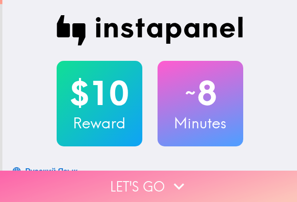
click at [78, 185] on button "Let's go" at bounding box center [148, 186] width 297 height 31
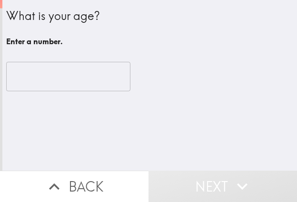
click at [45, 73] on input "number" at bounding box center [68, 76] width 124 height 29
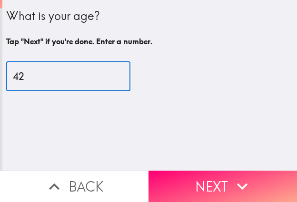
type input "42"
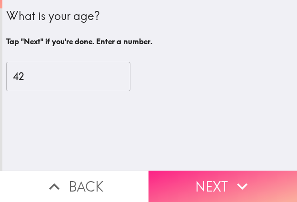
click at [203, 174] on button "Next" at bounding box center [222, 186] width 148 height 31
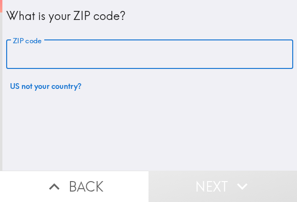
click at [76, 58] on input "ZIP code" at bounding box center [149, 54] width 287 height 29
paste input "33602"
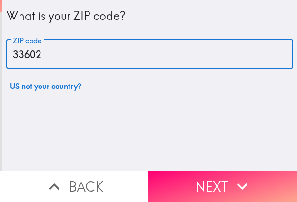
type input "33602"
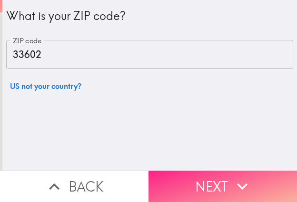
click at [193, 174] on button "Next" at bounding box center [222, 186] width 148 height 31
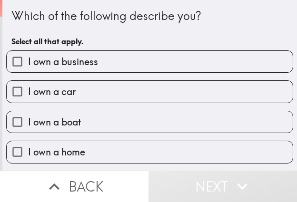
click at [70, 67] on span "I own a business" at bounding box center [63, 61] width 70 height 13
click at [28, 67] on input "I own a business" at bounding box center [17, 61] width 21 height 21
checkbox input "true"
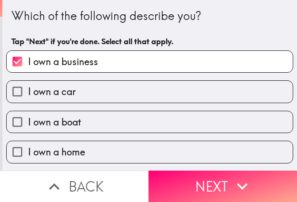
drag, startPoint x: 192, startPoint y: 176, endPoint x: 121, endPoint y: 175, distance: 71.3
click at [192, 175] on button "Next" at bounding box center [222, 186] width 148 height 31
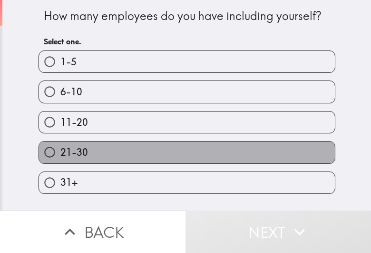
click at [161, 155] on label "21-30" at bounding box center [187, 151] width 296 height 21
click at [60, 155] on input "21-30" at bounding box center [49, 151] width 21 height 21
radio input "true"
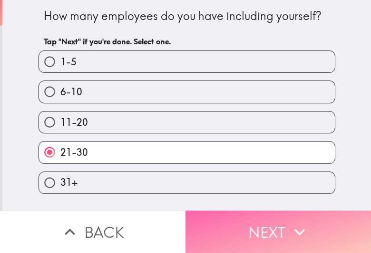
click at [281, 202] on button "Next" at bounding box center [277, 231] width 185 height 42
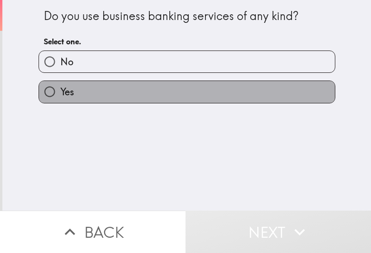
click at [165, 91] on label "Yes" at bounding box center [187, 91] width 296 height 21
click at [60, 91] on input "Yes" at bounding box center [49, 91] width 21 height 21
radio input "true"
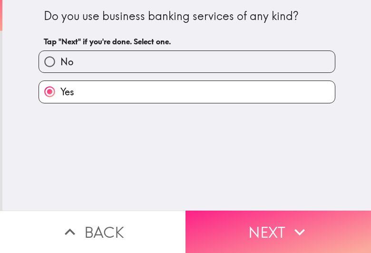
click at [290, 202] on icon "button" at bounding box center [299, 231] width 21 height 21
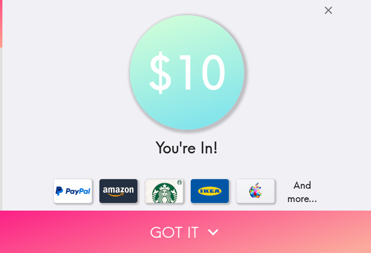
drag, startPoint x: 112, startPoint y: 219, endPoint x: 310, endPoint y: 222, distance: 198.3
click at [112, 202] on button "Got it" at bounding box center [185, 231] width 371 height 42
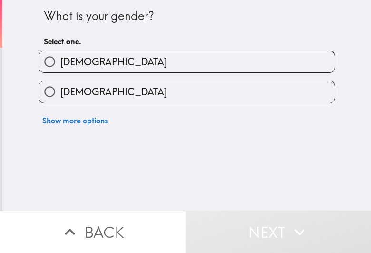
click at [79, 55] on label "[DEMOGRAPHIC_DATA]" at bounding box center [187, 61] width 296 height 21
click at [60, 55] on input "[DEMOGRAPHIC_DATA]" at bounding box center [49, 61] width 21 height 21
radio input "true"
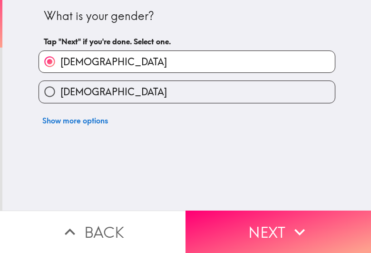
drag, startPoint x: 270, startPoint y: 219, endPoint x: 370, endPoint y: 227, distance: 100.7
click at [270, 202] on button "Next" at bounding box center [277, 231] width 185 height 42
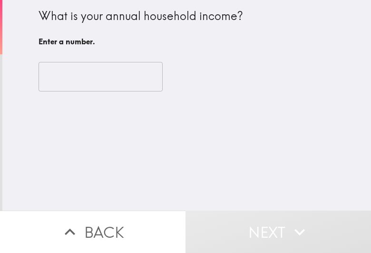
click at [68, 75] on input "number" at bounding box center [101, 76] width 124 height 29
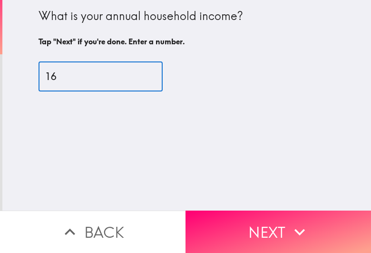
type input "1"
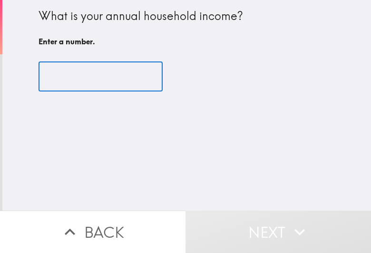
click at [70, 78] on input "number" at bounding box center [101, 76] width 124 height 29
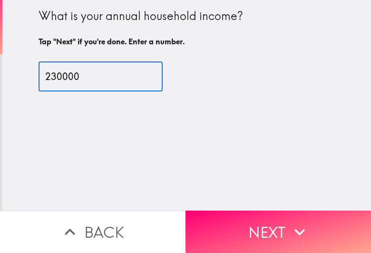
type input "230000"
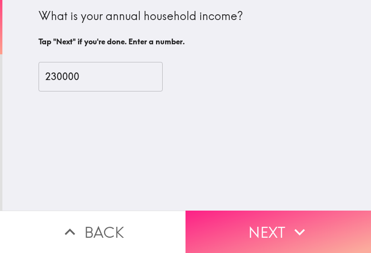
click at [268, 202] on button "Next" at bounding box center [277, 231] width 185 height 42
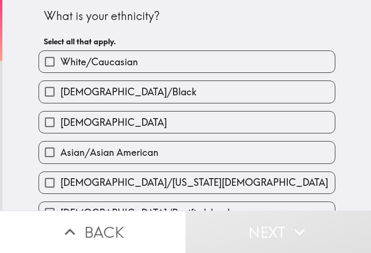
click at [103, 58] on span "White/Caucasian" at bounding box center [99, 61] width 78 height 13
click at [60, 58] on input "White/Caucasian" at bounding box center [49, 61] width 21 height 21
checkbox input "true"
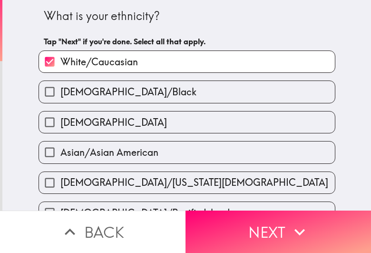
drag, startPoint x: 312, startPoint y: 212, endPoint x: 370, endPoint y: 223, distance: 58.5
click at [296, 202] on button "Next" at bounding box center [277, 231] width 185 height 42
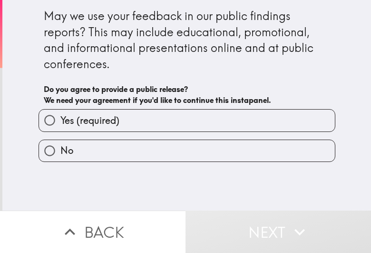
click at [235, 126] on label "Yes (required)" at bounding box center [187, 119] width 296 height 21
click at [60, 126] on input "Yes (required)" at bounding box center [49, 119] width 21 height 21
radio input "true"
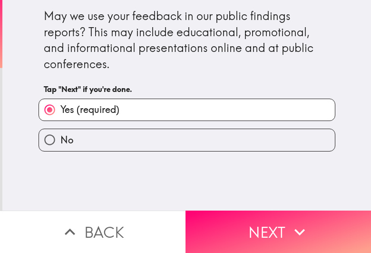
drag, startPoint x: 281, startPoint y: 227, endPoint x: 367, endPoint y: 182, distance: 96.6
click at [281, 202] on button "Next" at bounding box center [277, 231] width 185 height 42
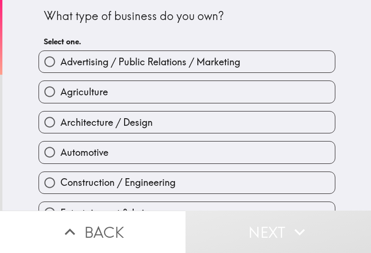
click at [126, 130] on label "Architecture / Design" at bounding box center [187, 121] width 296 height 21
click at [60, 130] on input "Architecture / Design" at bounding box center [49, 121] width 21 height 21
radio input "true"
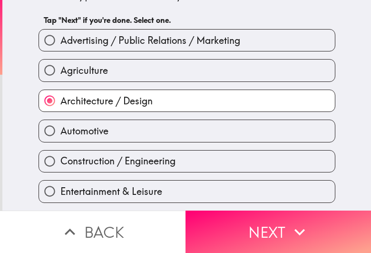
scroll to position [119, 0]
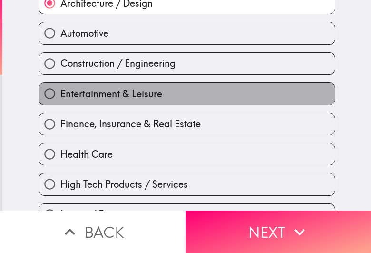
click at [175, 87] on label "Entertainment & Leisure" at bounding box center [187, 93] width 296 height 21
click at [60, 87] on input "Entertainment & Leisure" at bounding box center [49, 93] width 21 height 21
radio input "true"
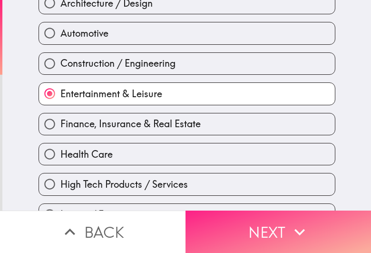
drag, startPoint x: 244, startPoint y: 221, endPoint x: 253, endPoint y: 221, distance: 9.5
click at [246, 202] on button "Next" at bounding box center [277, 231] width 185 height 42
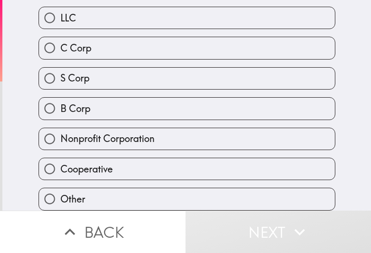
scroll to position [32, 0]
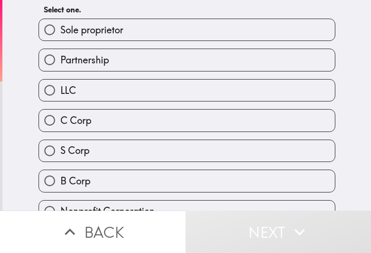
drag, startPoint x: 109, startPoint y: 64, endPoint x: 132, endPoint y: 67, distance: 23.0
click at [120, 65] on label "Partnership" at bounding box center [187, 59] width 296 height 21
click at [60, 65] on input "Partnership" at bounding box center [49, 59] width 21 height 21
radio input "true"
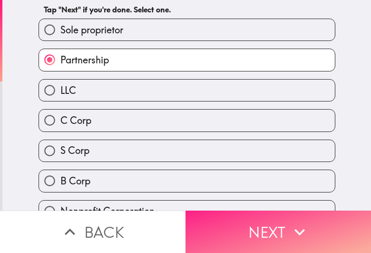
drag, startPoint x: 212, startPoint y: 231, endPoint x: 250, endPoint y: 234, distance: 38.2
click at [212, 202] on button "Next" at bounding box center [277, 231] width 185 height 42
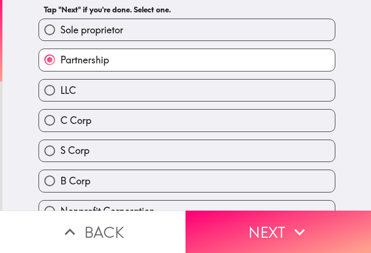
scroll to position [0, 0]
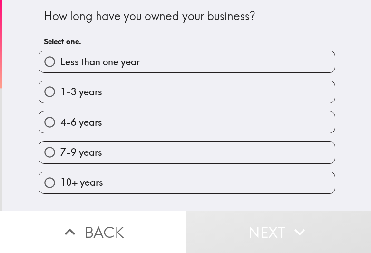
drag, startPoint x: 132, startPoint y: 121, endPoint x: 370, endPoint y: 148, distance: 239.3
click at [136, 122] on label "4-6 years" at bounding box center [187, 121] width 296 height 21
click at [60, 122] on input "4-6 years" at bounding box center [49, 121] width 21 height 21
radio input "true"
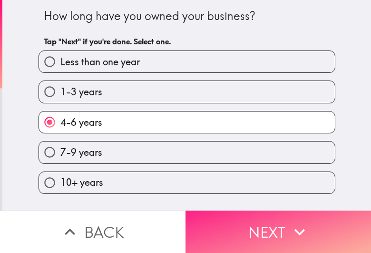
click at [280, 202] on button "Next" at bounding box center [277, 231] width 185 height 42
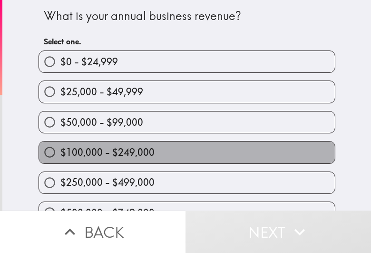
drag, startPoint x: 103, startPoint y: 146, endPoint x: 160, endPoint y: 148, distance: 56.6
click at [106, 146] on span "$100,000 - $249,000" at bounding box center [107, 152] width 94 height 13
click at [60, 146] on input "$100,000 - $249,000" at bounding box center [49, 151] width 21 height 21
radio input "true"
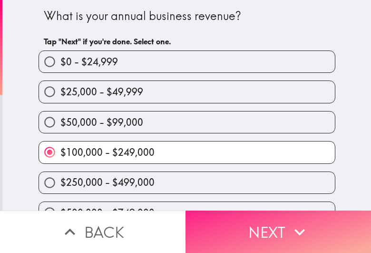
click at [279, 202] on button "Next" at bounding box center [277, 231] width 185 height 42
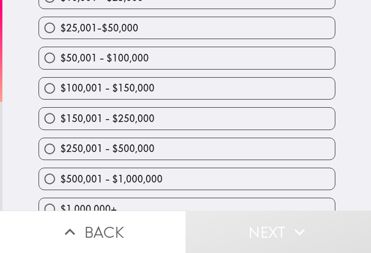
scroll to position [161, 0]
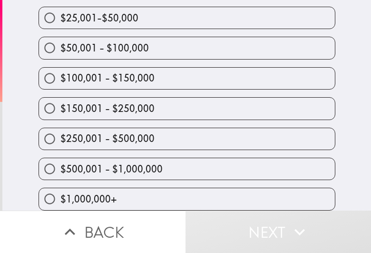
click at [153, 158] on label "$500,001 - $1,000,000" at bounding box center [187, 168] width 296 height 21
click at [60, 158] on input "$500,001 - $1,000,000" at bounding box center [49, 168] width 21 height 21
radio input "true"
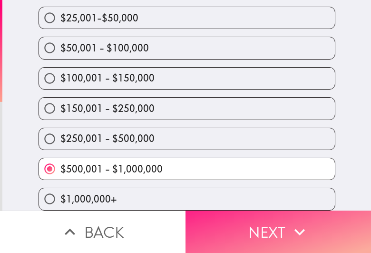
click at [296, 202] on button "Next" at bounding box center [277, 231] width 185 height 42
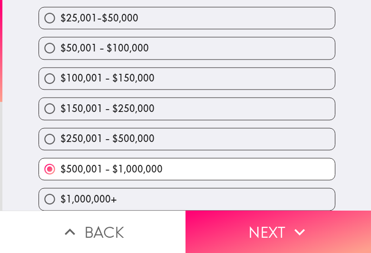
scroll to position [120, 0]
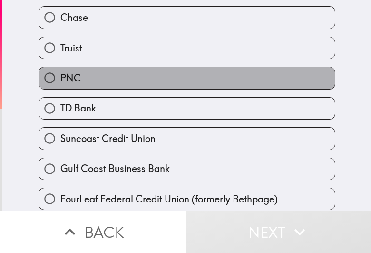
drag, startPoint x: 130, startPoint y: 87, endPoint x: 270, endPoint y: 68, distance: 141.1
click at [130, 87] on label "PNC" at bounding box center [187, 77] width 296 height 21
click at [60, 87] on input "PNC" at bounding box center [49, 77] width 21 height 21
radio input "true"
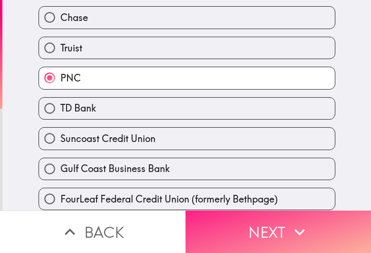
drag, startPoint x: 267, startPoint y: 222, endPoint x: 296, endPoint y: 222, distance: 29.5
click at [267, 202] on button "Next" at bounding box center [277, 231] width 185 height 42
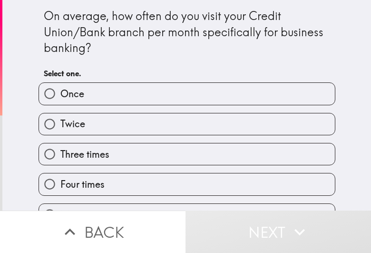
drag, startPoint x: 162, startPoint y: 151, endPoint x: 370, endPoint y: 164, distance: 208.7
click at [162, 151] on label "Three times" at bounding box center [187, 153] width 296 height 21
click at [60, 151] on input "Three times" at bounding box center [49, 153] width 21 height 21
radio input "true"
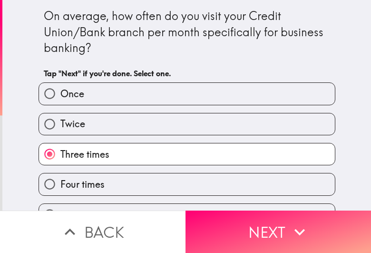
drag, startPoint x: 285, startPoint y: 223, endPoint x: 369, endPoint y: 229, distance: 83.5
click at [289, 202] on icon "button" at bounding box center [299, 231] width 21 height 21
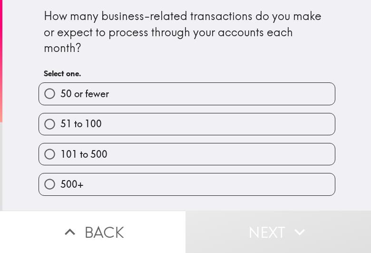
drag, startPoint x: 115, startPoint y: 157, endPoint x: 122, endPoint y: 157, distance: 6.7
click at [115, 157] on label "101 to 500" at bounding box center [187, 153] width 296 height 21
click at [60, 157] on input "101 to 500" at bounding box center [49, 153] width 21 height 21
radio input "true"
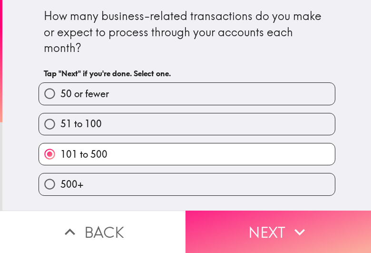
click at [220, 202] on button "Next" at bounding box center [277, 231] width 185 height 42
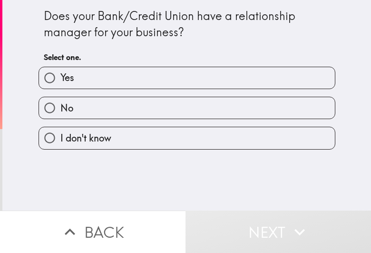
drag, startPoint x: 131, startPoint y: 89, endPoint x: 117, endPoint y: 90, distance: 14.8
click at [131, 89] on div "No" at bounding box center [183, 104] width 304 height 30
click at [41, 70] on input "Yes" at bounding box center [49, 77] width 21 height 21
radio input "true"
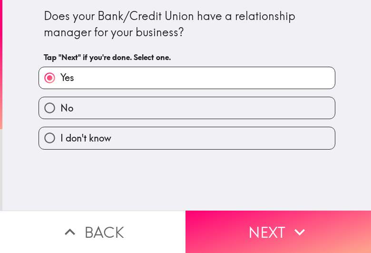
drag, startPoint x: 205, startPoint y: 222, endPoint x: 370, endPoint y: 236, distance: 166.1
click at [208, 202] on button "Next" at bounding box center [277, 231] width 185 height 42
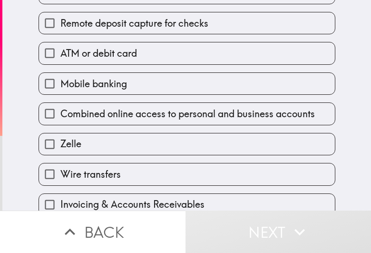
scroll to position [178, 0]
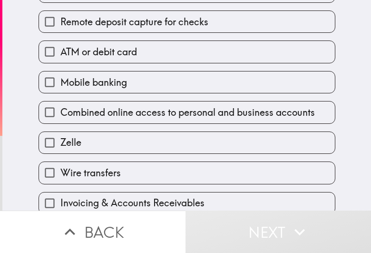
click at [141, 34] on div "ATM or debit card" at bounding box center [183, 48] width 304 height 30
click at [146, 77] on label "Mobile banking" at bounding box center [187, 81] width 296 height 21
click at [60, 77] on input "Mobile banking" at bounding box center [49, 81] width 21 height 21
checkbox input "true"
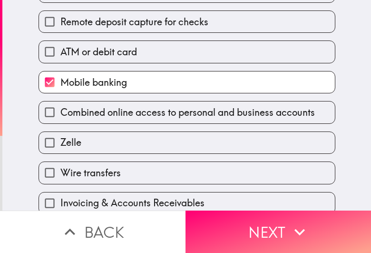
click at [155, 49] on label "ATM or debit card" at bounding box center [187, 51] width 296 height 21
click at [60, 49] on input "ATM or debit card" at bounding box center [49, 51] width 21 height 21
checkbox input "true"
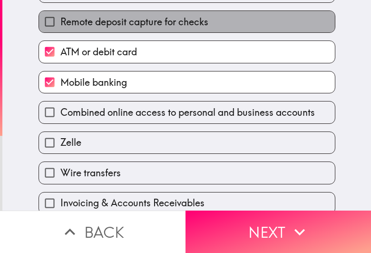
drag, startPoint x: 194, startPoint y: 12, endPoint x: 151, endPoint y: 97, distance: 94.9
click at [194, 13] on label "Remote deposit capture for checks" at bounding box center [187, 21] width 296 height 21
click at [60, 13] on input "Remote deposit capture for checks" at bounding box center [49, 21] width 21 height 21
checkbox input "true"
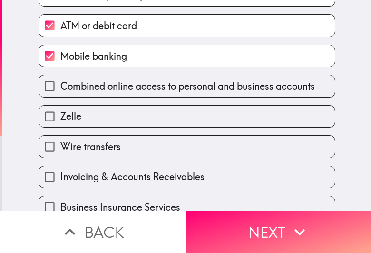
scroll to position [357, 0]
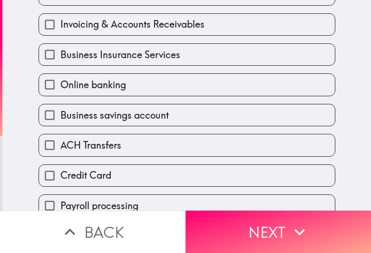
click at [174, 132] on div "ACH Transfers" at bounding box center [183, 141] width 304 height 30
click at [197, 58] on label "Business Insurance Services" at bounding box center [187, 54] width 296 height 21
click at [60, 58] on input "Business Insurance Services" at bounding box center [49, 54] width 21 height 21
checkbox input "true"
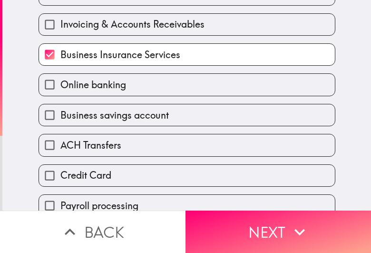
drag, startPoint x: 185, startPoint y: 31, endPoint x: 169, endPoint y: 96, distance: 66.6
click at [185, 31] on span "Invoicing & Accounts Receivables" at bounding box center [132, 24] width 144 height 13
click at [60, 32] on input "Invoicing & Accounts Receivables" at bounding box center [49, 24] width 21 height 21
checkbox input "true"
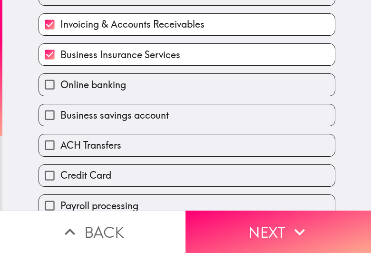
click at [157, 129] on div "ACH Transfers" at bounding box center [183, 141] width 304 height 30
click at [260, 143] on label "ACH Transfers" at bounding box center [187, 144] width 296 height 21
click at [60, 143] on input "ACH Transfers" at bounding box center [49, 144] width 21 height 21
checkbox input "true"
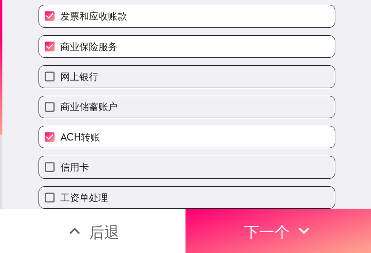
scroll to position [346, 0]
drag, startPoint x: 104, startPoint y: 152, endPoint x: 4, endPoint y: 124, distance: 103.7
click at [104, 156] on label "信用卡" at bounding box center [187, 166] width 296 height 21
click at [60, 156] on input "信用卡" at bounding box center [49, 166] width 21 height 21
checkbox input "true"
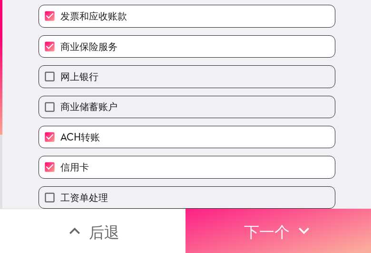
click at [231, 202] on button "下一个" at bounding box center [277, 230] width 185 height 44
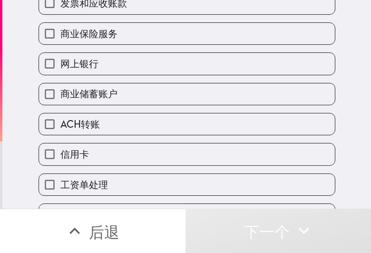
scroll to position [331, 0]
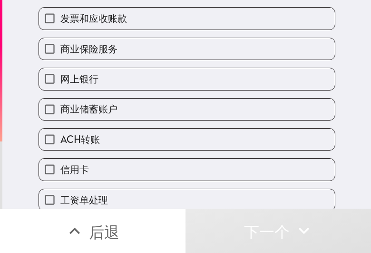
click at [131, 202] on button "后退" at bounding box center [92, 230] width 185 height 44
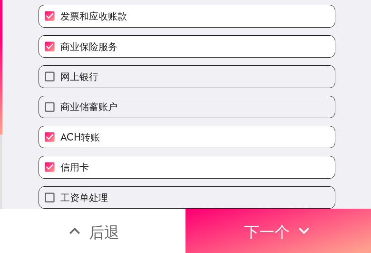
scroll to position [346, 0]
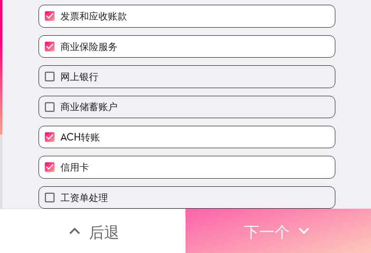
click at [253, 202] on font "下一个" at bounding box center [267, 231] width 46 height 19
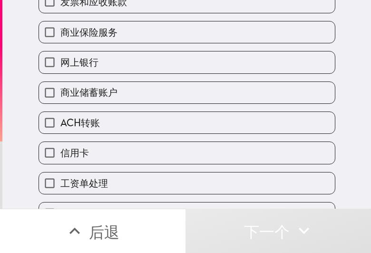
scroll to position [376, 0]
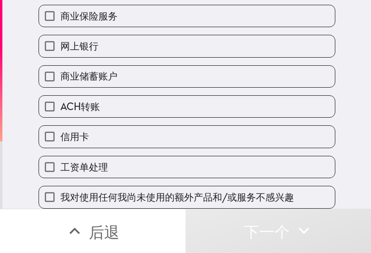
click at [131, 148] on div "工资单处理" at bounding box center [183, 163] width 304 height 30
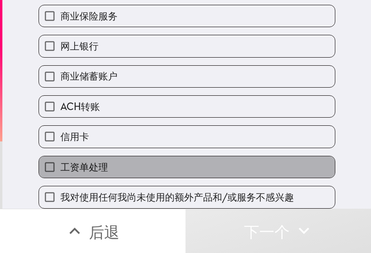
click at [140, 156] on label "工资单处理" at bounding box center [187, 166] width 296 height 21
click at [60, 156] on input "工资单处理" at bounding box center [49, 166] width 21 height 21
checkbox input "true"
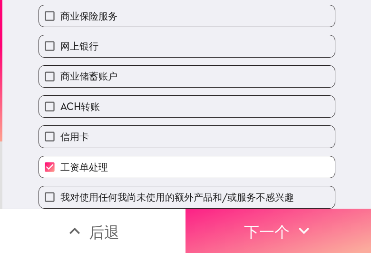
click at [296, 202] on icon "button" at bounding box center [303, 230] width 21 height 21
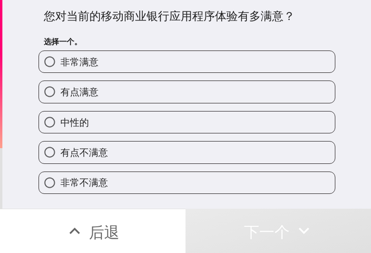
click at [231, 110] on div "中性的" at bounding box center [183, 118] width 304 height 30
click at [91, 126] on label "中性的" at bounding box center [187, 121] width 296 height 21
click at [60, 126] on input "中性的" at bounding box center [49, 121] width 21 height 21
radio input "true"
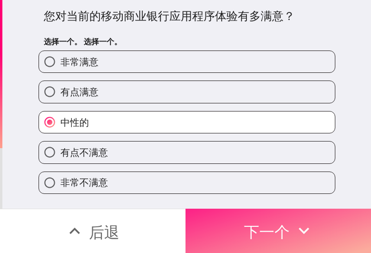
click at [296, 202] on button "下一个" at bounding box center [277, 230] width 185 height 44
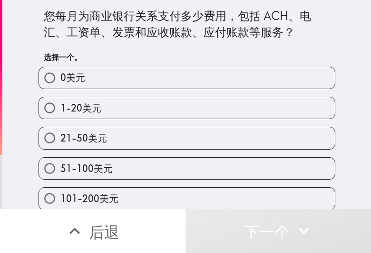
drag, startPoint x: 104, startPoint y: 109, endPoint x: 196, endPoint y: 107, distance: 92.3
click at [104, 108] on label "1-20美元" at bounding box center [187, 107] width 296 height 21
click at [60, 108] on input "1-20美元" at bounding box center [49, 107] width 21 height 21
radio input "true"
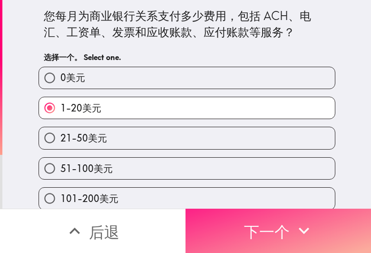
drag, startPoint x: 311, startPoint y: 216, endPoint x: 296, endPoint y: 216, distance: 14.3
click at [296, 202] on button "下一个" at bounding box center [277, 230] width 185 height 44
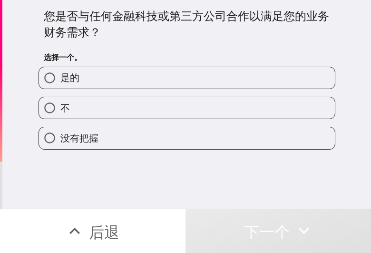
click at [172, 72] on label "是的" at bounding box center [187, 77] width 296 height 21
click at [60, 72] on input "是的" at bounding box center [49, 77] width 21 height 21
radio input "true"
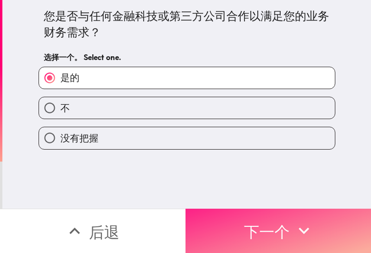
drag, startPoint x: 224, startPoint y: 220, endPoint x: 270, endPoint y: 217, distance: 46.7
click at [227, 202] on button "下一个" at bounding box center [277, 230] width 185 height 44
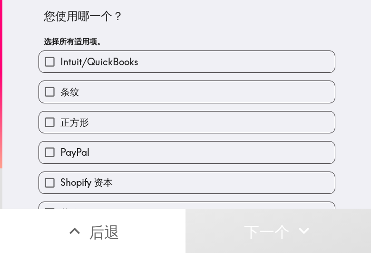
drag, startPoint x: 142, startPoint y: 126, endPoint x: 369, endPoint y: 151, distance: 228.7
click at [143, 126] on label "正方形" at bounding box center [187, 121] width 296 height 21
click at [60, 126] on input "正方形" at bounding box center [49, 121] width 21 height 21
checkbox input "true"
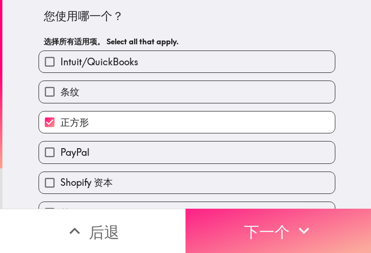
click at [296, 202] on button "下一个" at bounding box center [277, 230] width 185 height 44
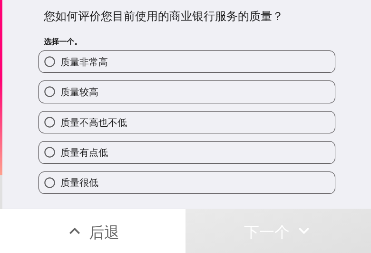
click at [176, 121] on label "质量不高也不低" at bounding box center [187, 121] width 296 height 21
click at [60, 121] on input "质量不高也不低" at bounding box center [49, 121] width 21 height 21
radio input "true"
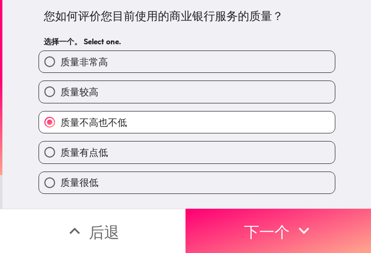
drag, startPoint x: 284, startPoint y: 219, endPoint x: 370, endPoint y: 223, distance: 86.2
click at [286, 202] on button "下一个" at bounding box center [277, 230] width 185 height 44
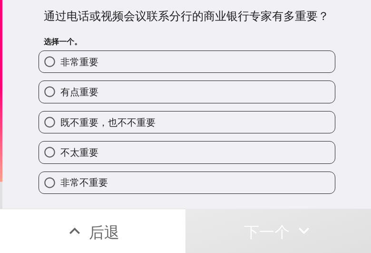
click at [122, 120] on font "既不重要，也不不重要" at bounding box center [107, 122] width 95 height 12
click at [60, 120] on input "既不重要，也不不重要" at bounding box center [49, 121] width 21 height 21
radio input "true"
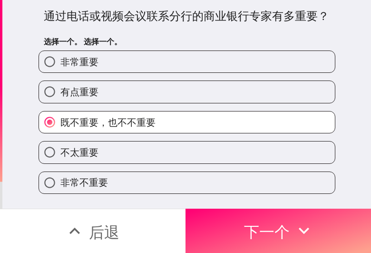
drag, startPoint x: 234, startPoint y: 205, endPoint x: 370, endPoint y: 210, distance: 135.6
click at [236, 202] on button "下一个" at bounding box center [277, 230] width 185 height 44
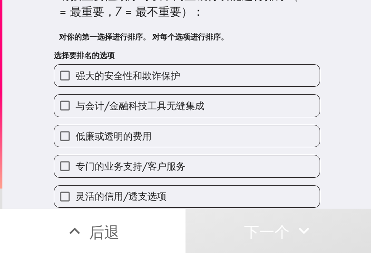
scroll to position [90, 0]
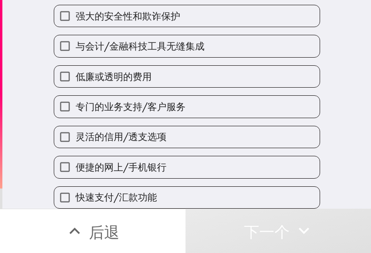
click at [191, 148] on div "便捷的网上/手机银行" at bounding box center [183, 163] width 274 height 30
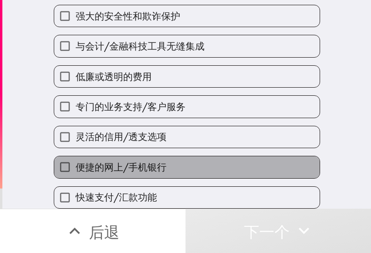
click at [188, 157] on label "便捷的网上/手机银行" at bounding box center [186, 166] width 265 height 21
click at [76, 157] on input "便捷的网上/手机银行" at bounding box center [64, 166] width 21 height 21
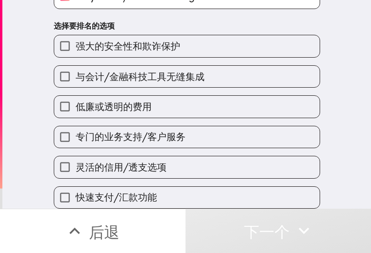
click at [188, 160] on label "灵活的信用/透支选项" at bounding box center [186, 166] width 265 height 21
click at [76, 160] on input "灵活的信用/透支选项" at bounding box center [64, 166] width 21 height 21
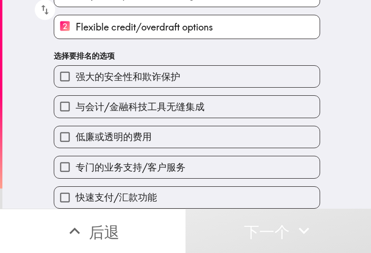
click at [188, 160] on label "专门的业务支持/客户服务" at bounding box center [186, 166] width 265 height 21
click at [76, 160] on input "专门的业务支持/客户服务" at bounding box center [64, 166] width 21 height 21
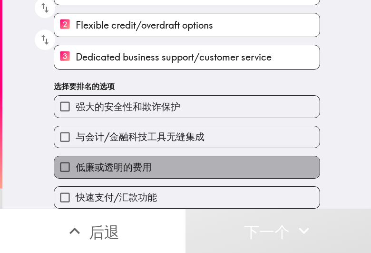
click at [188, 160] on label "低廉或透明的费用" at bounding box center [186, 166] width 265 height 21
click at [76, 160] on input "低廉或透明的费用" at bounding box center [64, 166] width 21 height 21
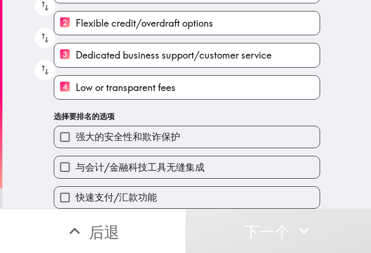
click at [188, 161] on font "与会计/金融科技工具无缝集成" at bounding box center [140, 167] width 129 height 12
click at [76, 160] on input "与会计/金融科技工具无缝集成" at bounding box center [64, 166] width 21 height 21
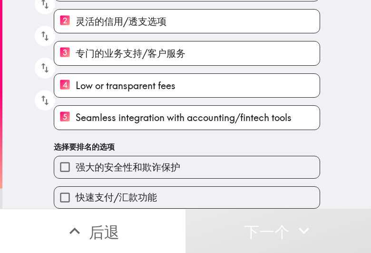
click at [192, 157] on label "强大的安全性和欺诈保护" at bounding box center [186, 166] width 265 height 21
click at [76, 157] on input "强大的安全性和欺诈保护" at bounding box center [64, 166] width 21 height 21
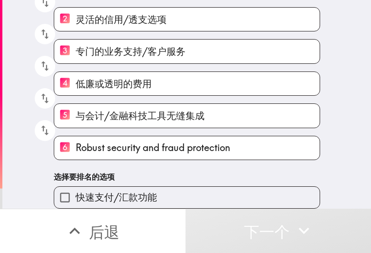
click at [193, 186] on label "快速支付/汇款功能" at bounding box center [186, 196] width 265 height 21
click at [76, 186] on input "快速支付/汇款功能" at bounding box center [64, 196] width 21 height 21
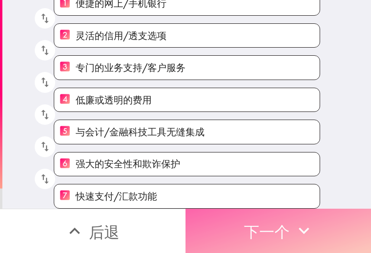
drag, startPoint x: 291, startPoint y: 226, endPoint x: 93, endPoint y: 230, distance: 197.9
click at [286, 202] on button "下一个" at bounding box center [277, 230] width 185 height 44
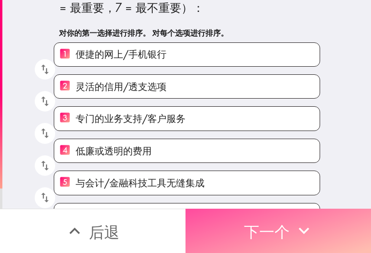
scroll to position [0, 0]
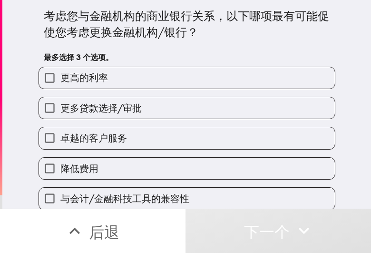
click at [176, 139] on label "卓越的客户服务" at bounding box center [187, 137] width 296 height 21
click at [60, 139] on input "卓越的客户服务" at bounding box center [49, 137] width 21 height 21
checkbox input "true"
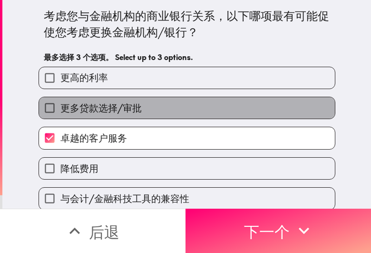
click at [176, 103] on label "更多贷款选择/审批" at bounding box center [187, 107] width 296 height 21
click at [60, 103] on input "更多贷款选择/审批" at bounding box center [49, 107] width 21 height 21
checkbox input "true"
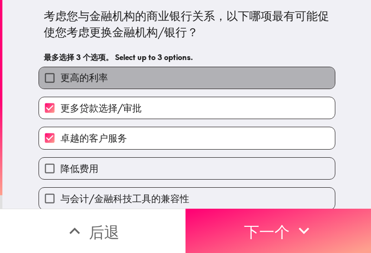
click at [172, 78] on label "更高的利率" at bounding box center [187, 77] width 296 height 21
click at [60, 78] on input "更高的利率" at bounding box center [49, 77] width 21 height 21
checkbox input "true"
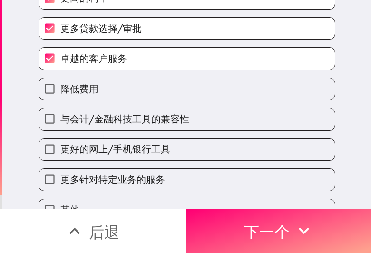
scroll to position [103, 0]
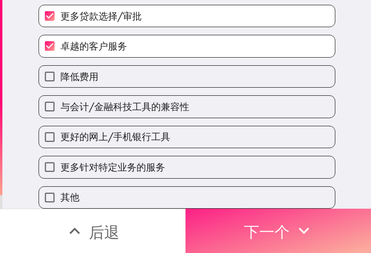
click at [262, 202] on font "下一个" at bounding box center [267, 231] width 46 height 19
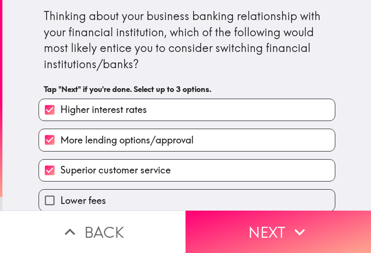
drag, startPoint x: 298, startPoint y: 224, endPoint x: 368, endPoint y: 221, distance: 70.0
click at [298, 224] on icon "button" at bounding box center [299, 231] width 21 height 21
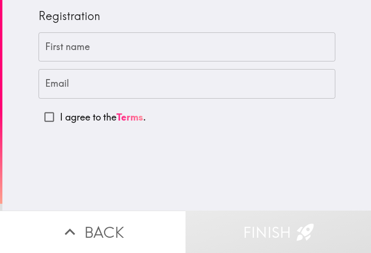
click at [60, 44] on div "First name First name" at bounding box center [187, 46] width 297 height 29
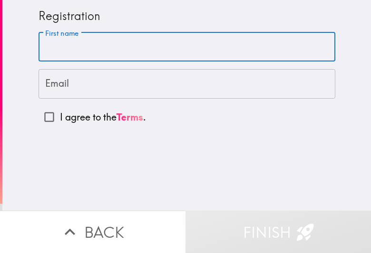
paste input "Daniel"
type input "Daniel"
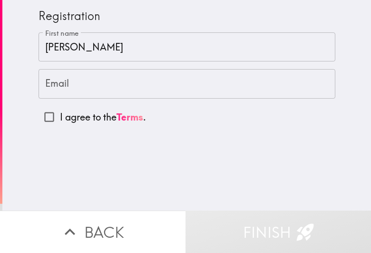
click at [81, 91] on input "Email" at bounding box center [187, 83] width 297 height 29
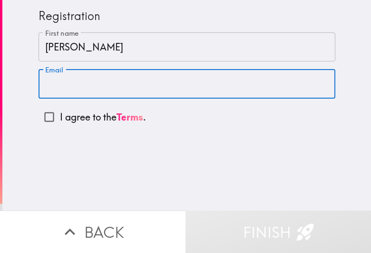
paste input "danielthomas96er4@gmail.com"
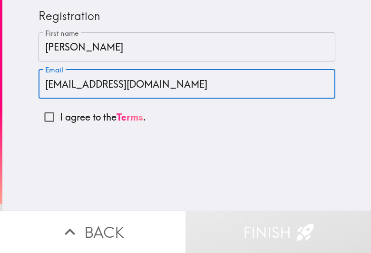
type input "danielthomas96er4@gmail.com"
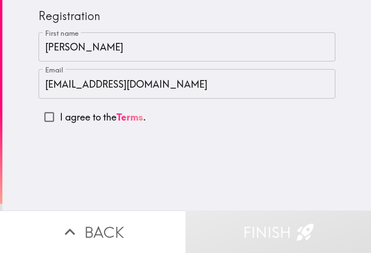
drag, startPoint x: 87, startPoint y: 113, endPoint x: 1, endPoint y: 125, distance: 86.9
click at [87, 113] on p "I agree to the Terms ." at bounding box center [103, 116] width 86 height 13
click at [60, 113] on input "I agree to the Terms ." at bounding box center [49, 116] width 21 height 21
checkbox input "true"
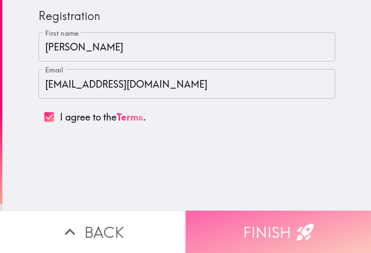
click at [256, 219] on button "Finish" at bounding box center [277, 231] width 185 height 42
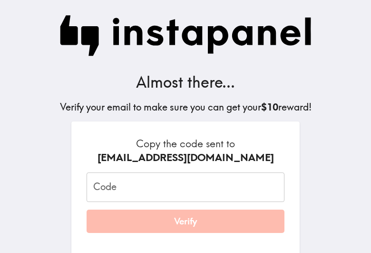
click at [158, 182] on input "Code" at bounding box center [186, 186] width 198 height 29
paste input "K3g_5kh_H9U"
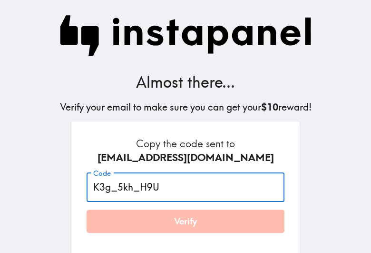
type input "K3g_5kh_H9U"
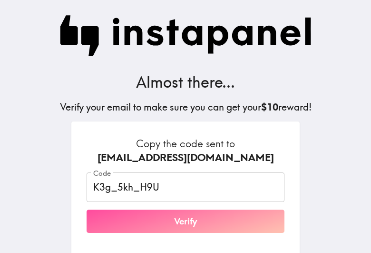
click at [181, 220] on button "Verify" at bounding box center [186, 221] width 198 height 24
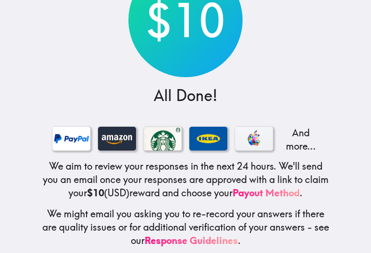
scroll to position [116, 0]
